Goal: Navigation & Orientation: Find specific page/section

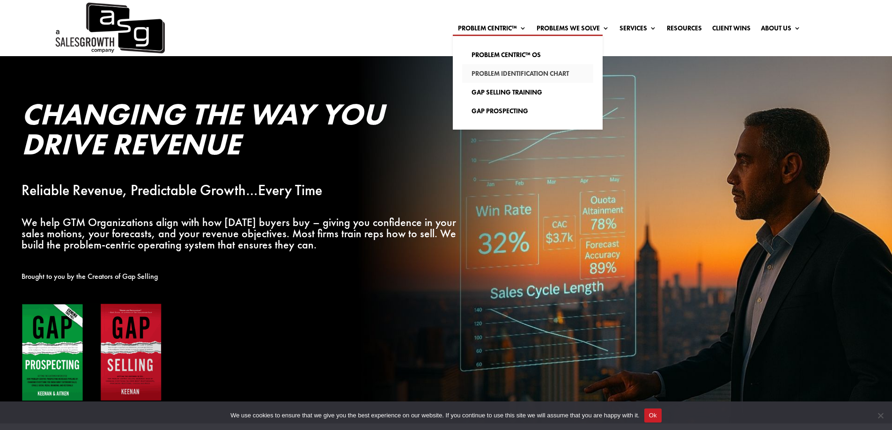
click at [546, 73] on link "Problem Identification Chart" at bounding box center [527, 73] width 131 height 19
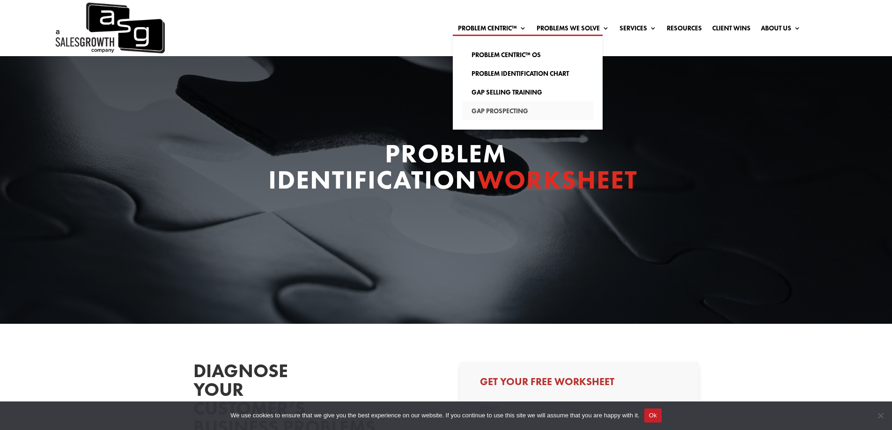
click at [494, 110] on link "Gap Prospecting" at bounding box center [527, 111] width 131 height 19
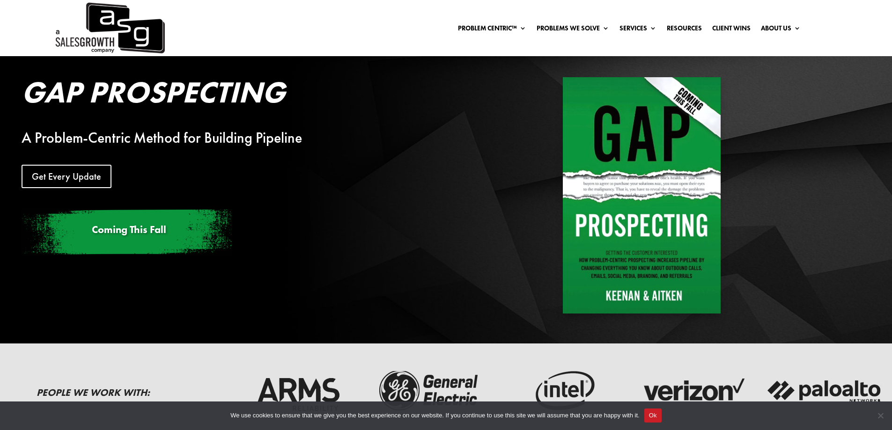
scroll to position [47, 0]
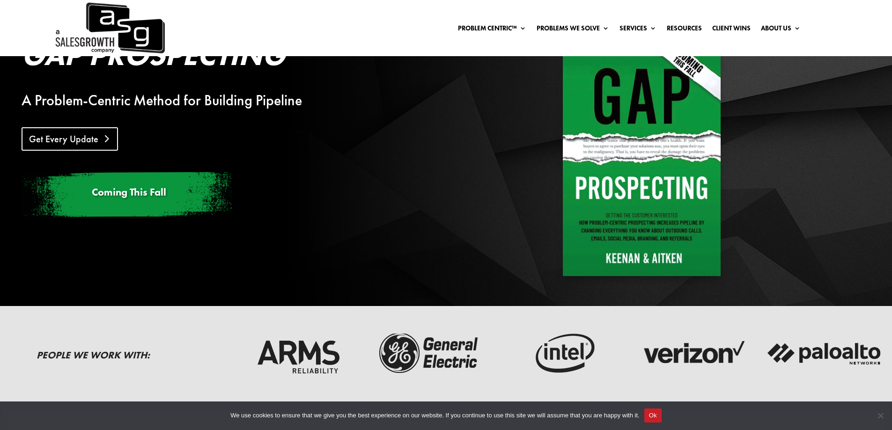
click at [65, 132] on link "Get Every Update" at bounding box center [70, 138] width 96 height 23
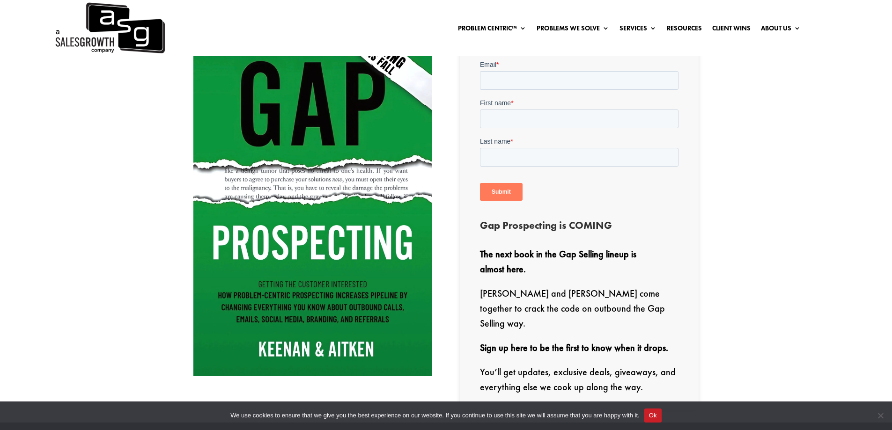
scroll to position [328, 0]
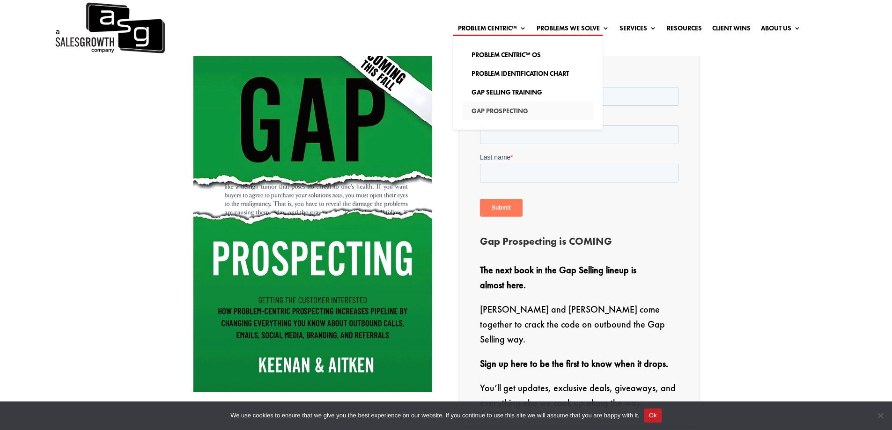
click at [511, 113] on link "Gap Prospecting" at bounding box center [527, 111] width 131 height 19
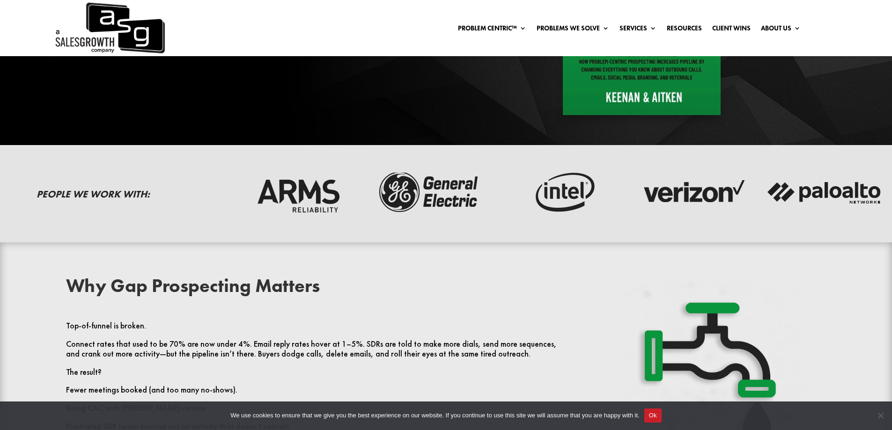
scroll to position [141, 0]
